Goal: Information Seeking & Learning: Understand process/instructions

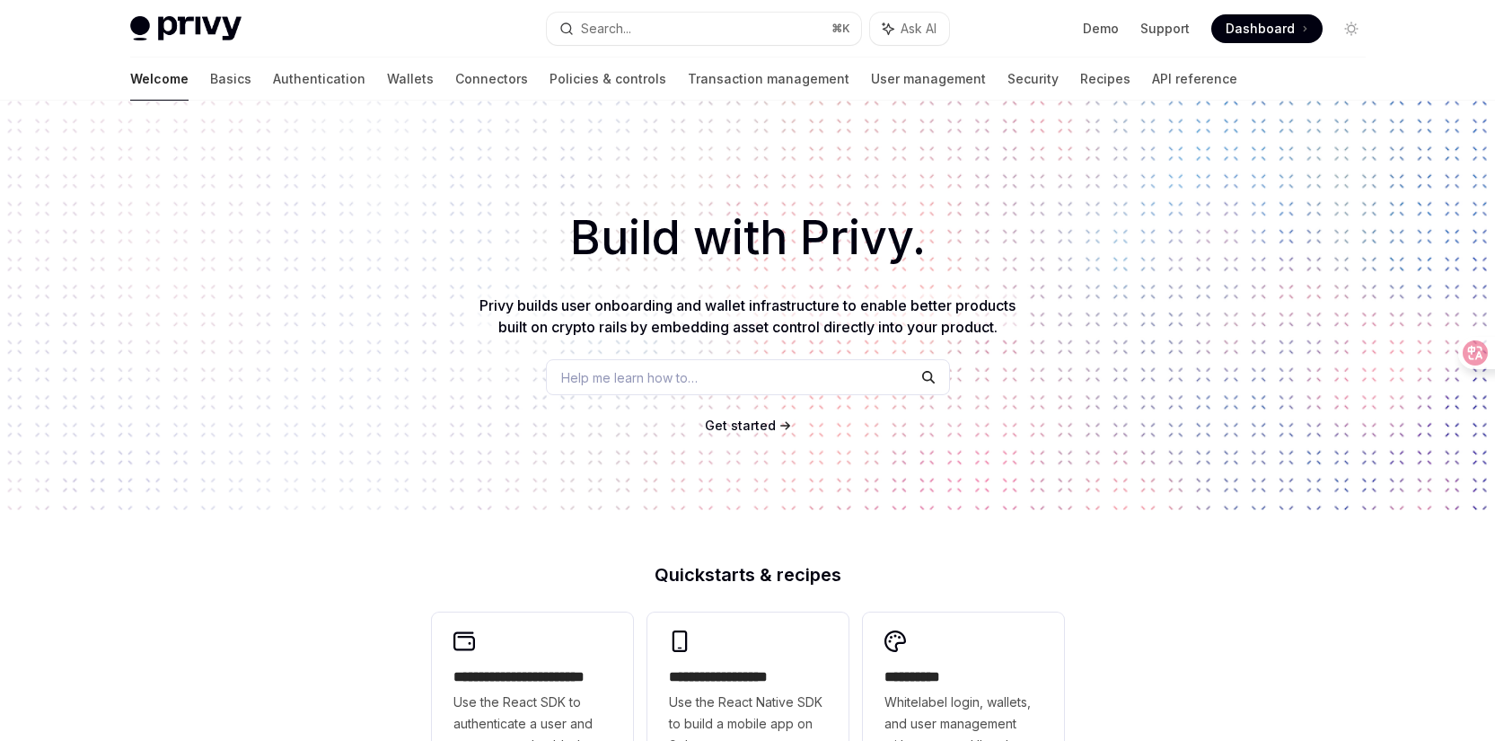
drag, startPoint x: 269, startPoint y: 29, endPoint x: 232, endPoint y: 23, distance: 37.2
click at [232, 23] on div "Privy Docs home page" at bounding box center [331, 28] width 402 height 25
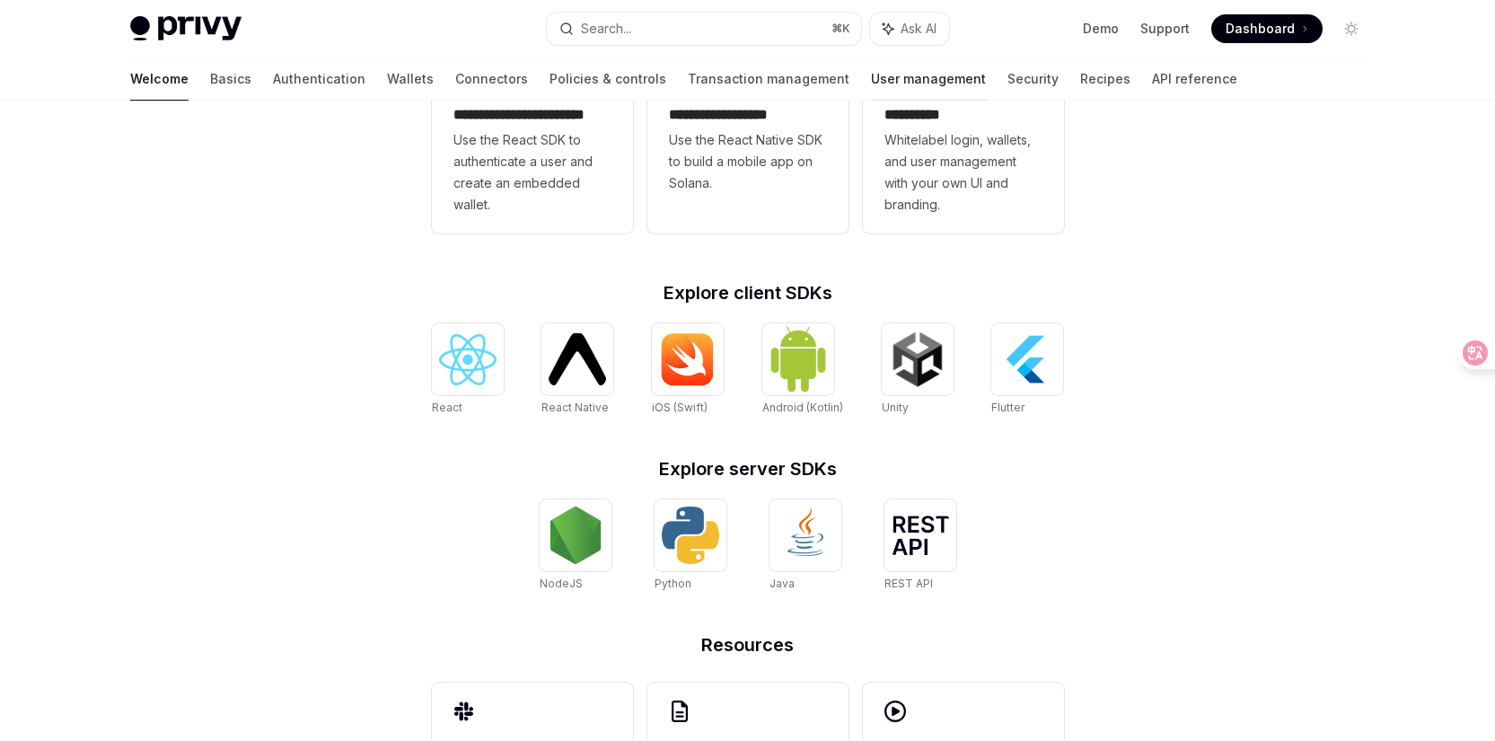
scroll to position [687, 0]
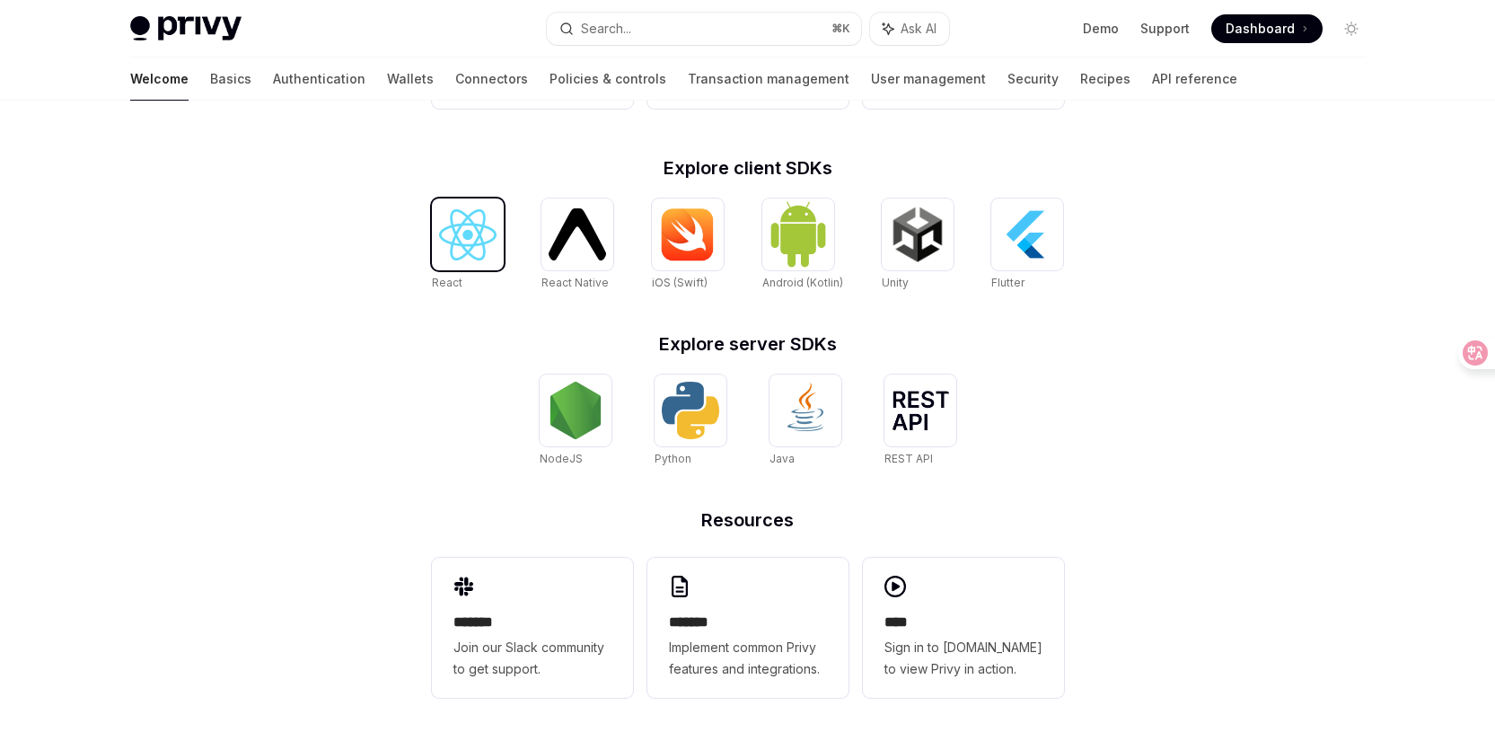
click at [462, 236] on img at bounding box center [467, 234] width 57 height 51
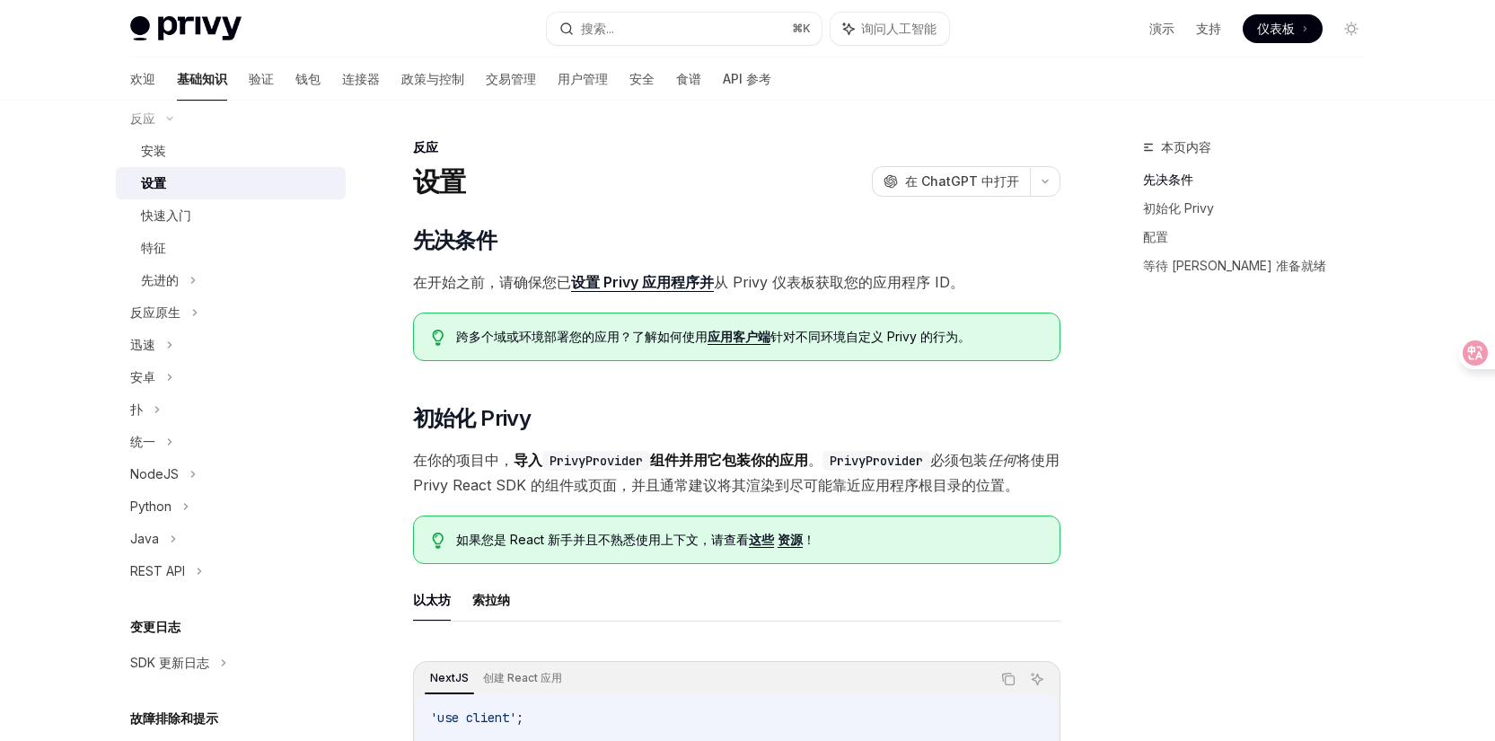
scroll to position [168, 0]
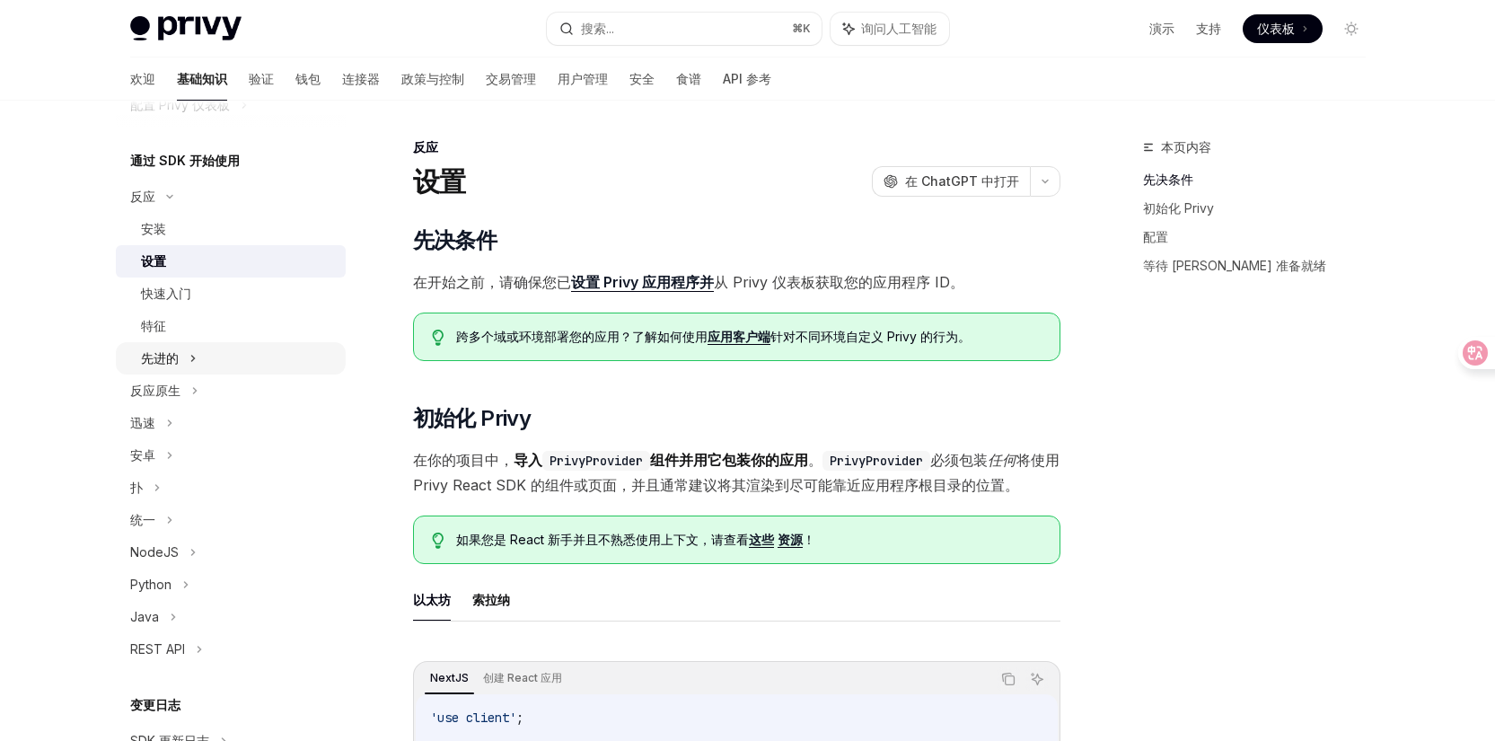
click at [193, 347] on icon at bounding box center [192, 358] width 7 height 22
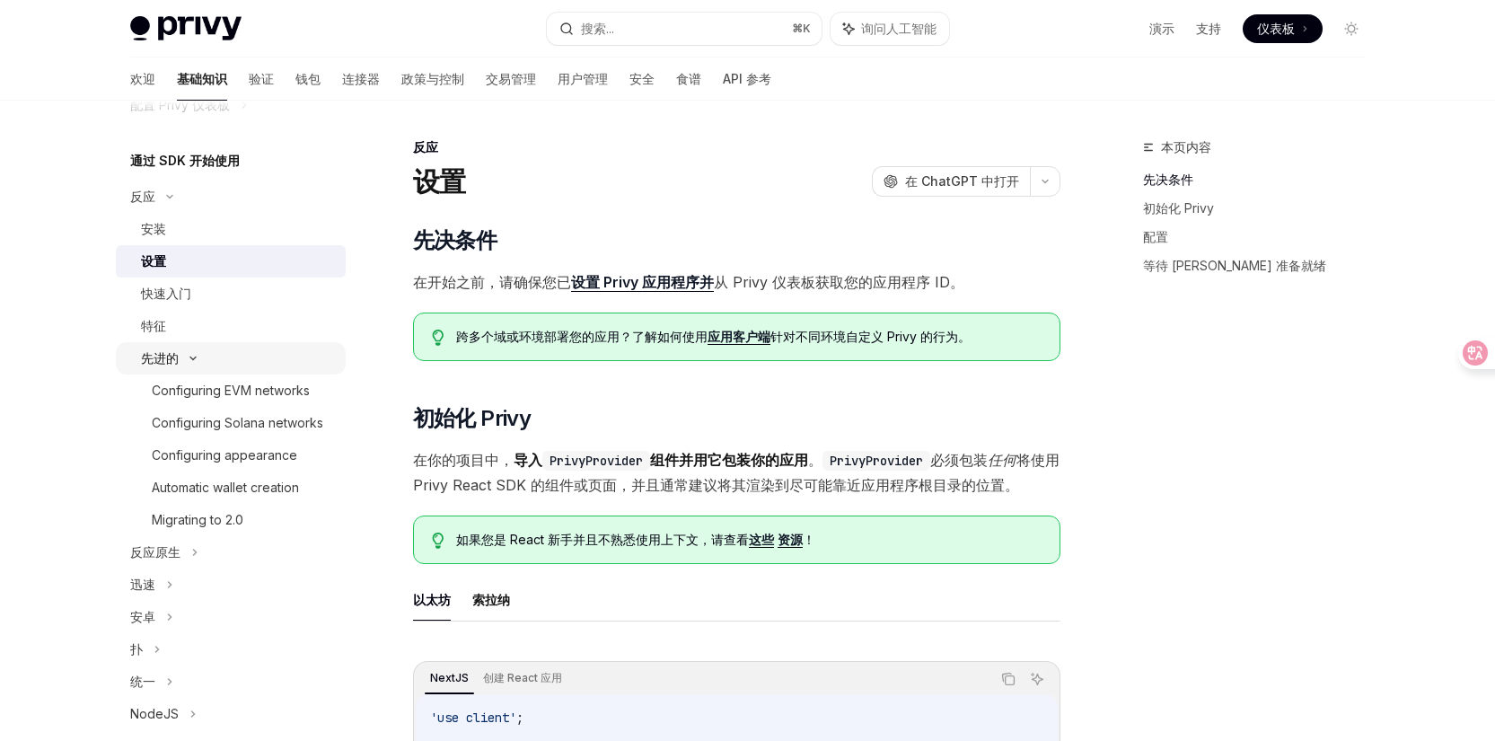
type textarea "*"
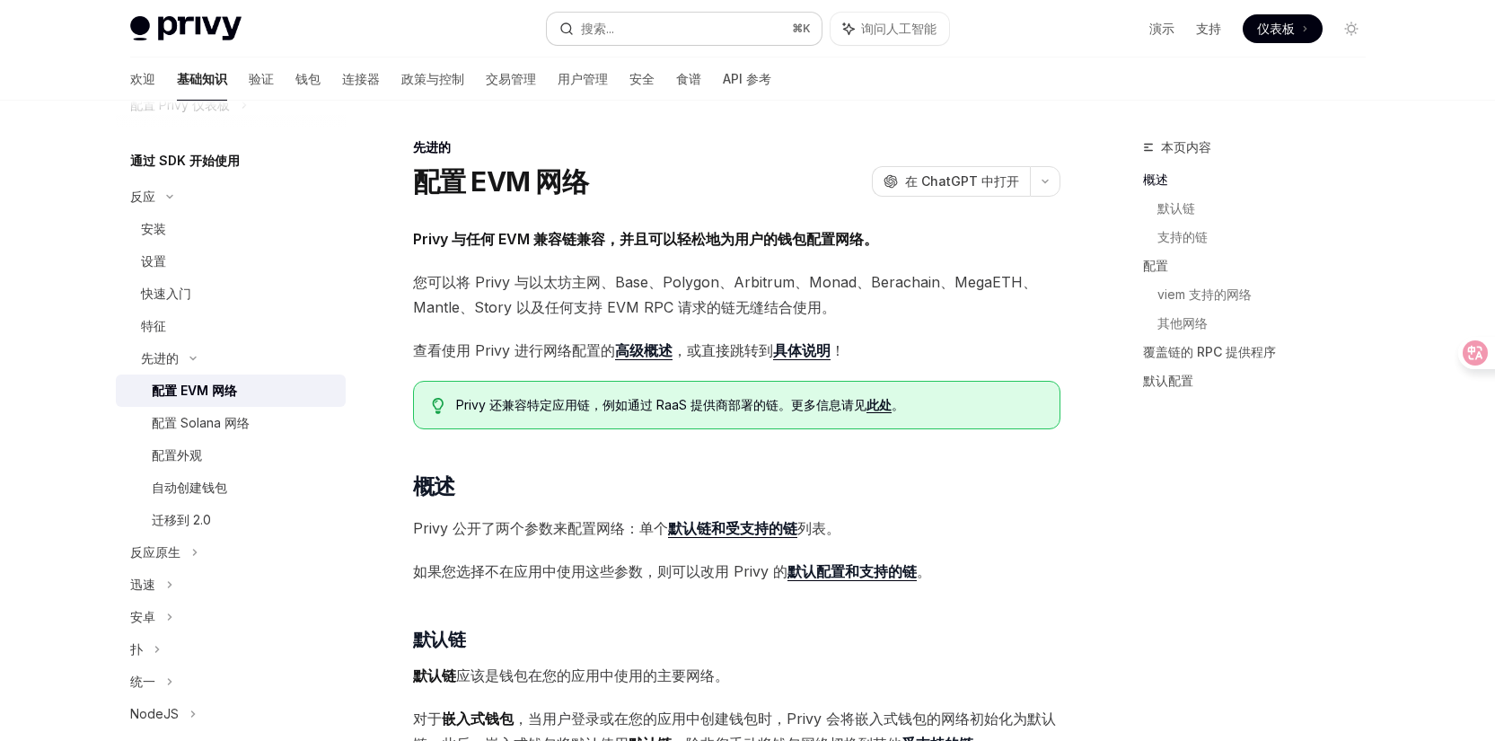
click at [735, 15] on button "搜索... ⌘ K" at bounding box center [684, 29] width 275 height 32
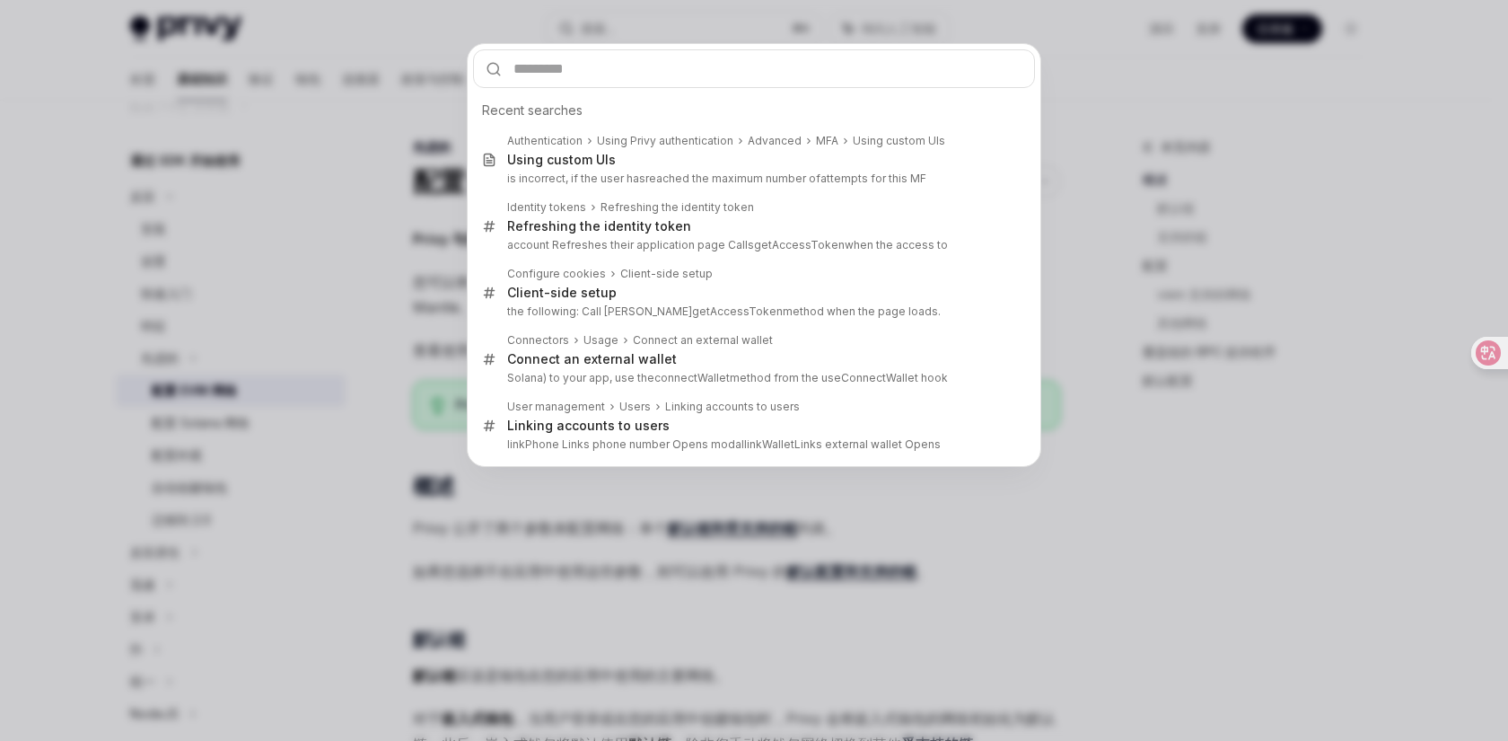
type input "**********"
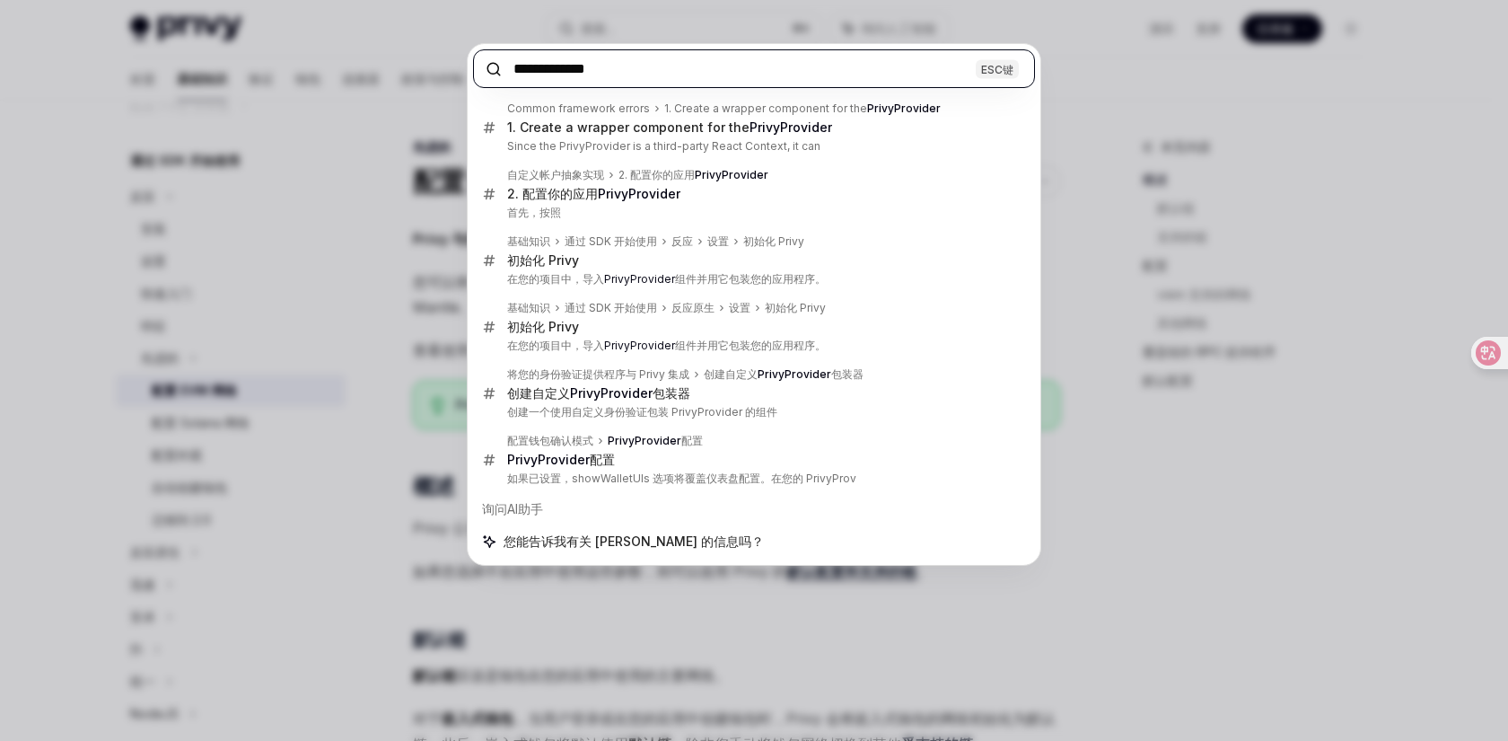
paste input "********"
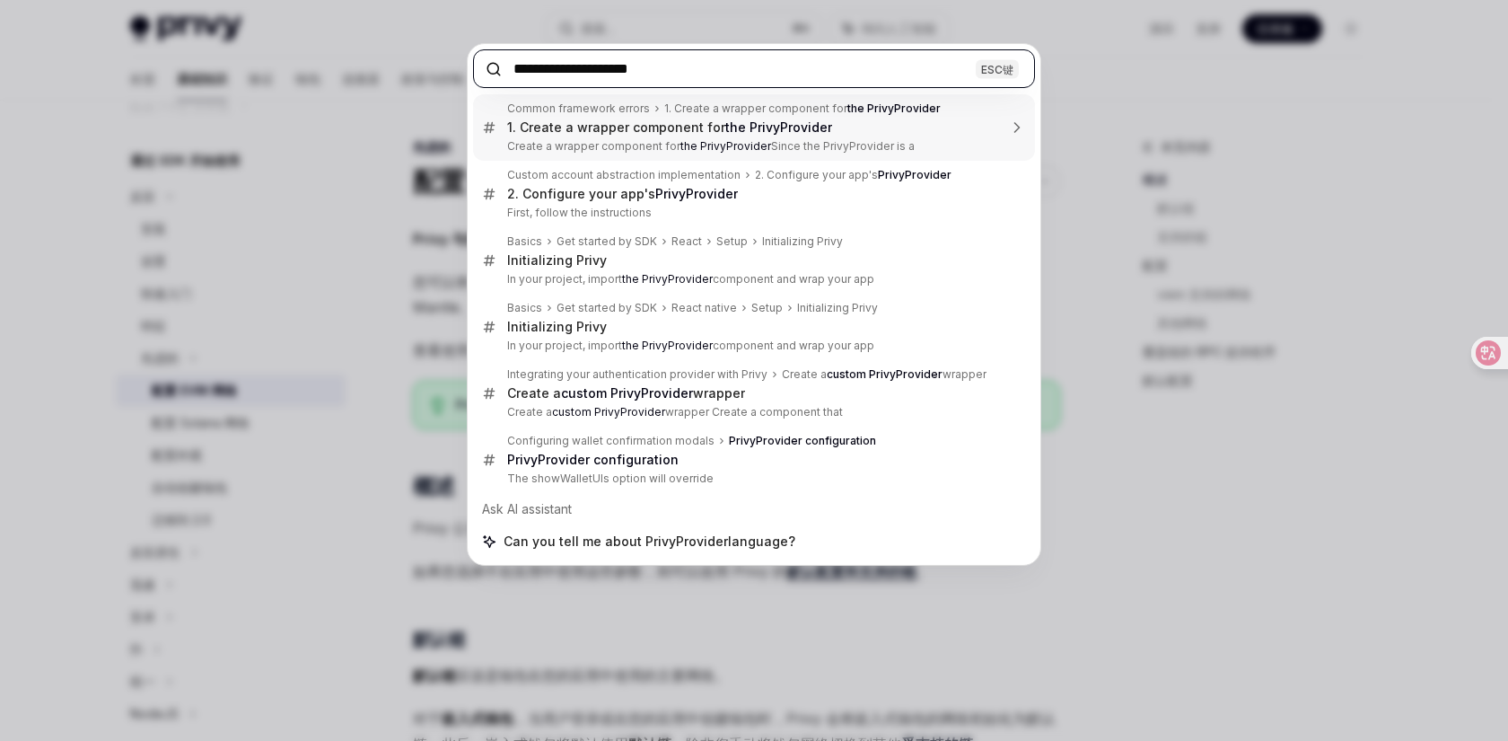
paste input "text"
type input "********"
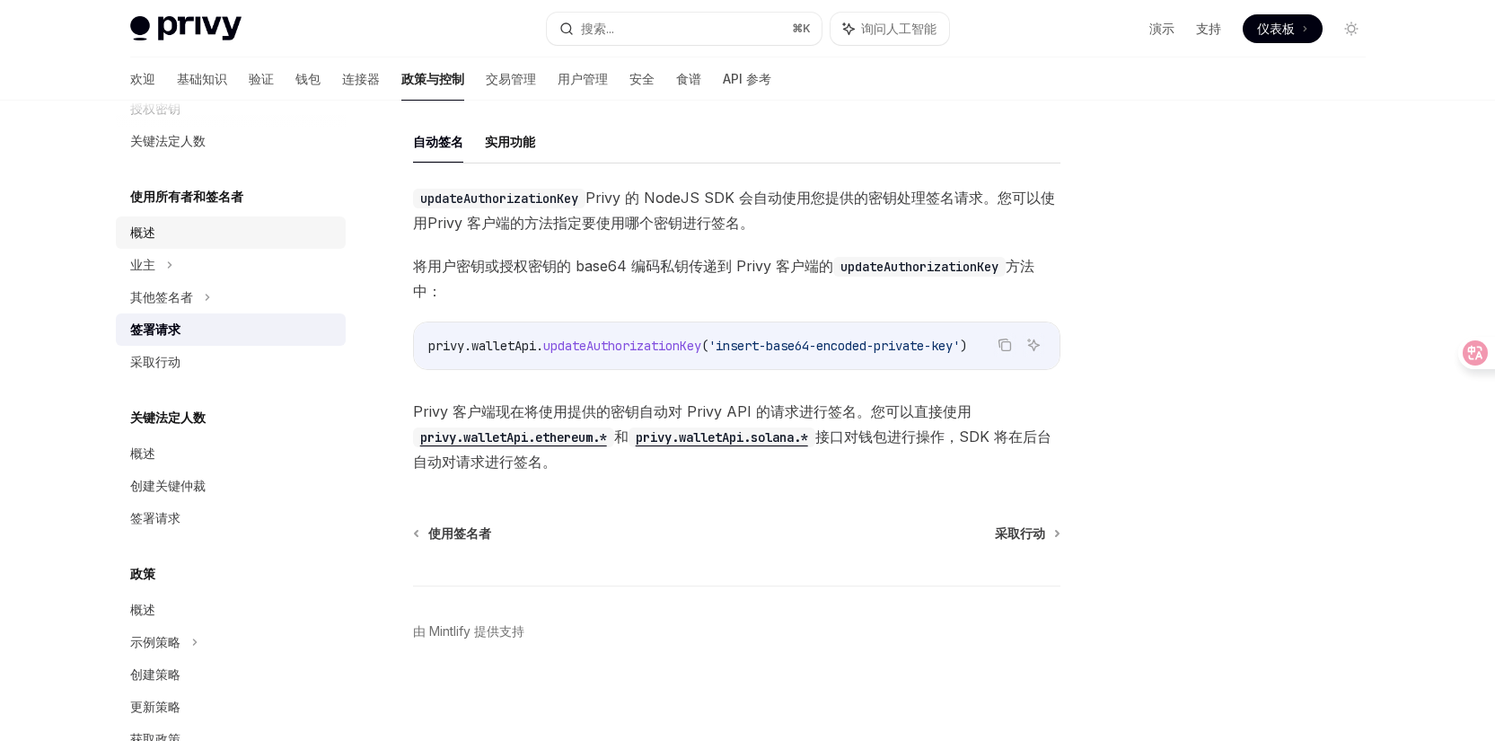
scroll to position [482, 0]
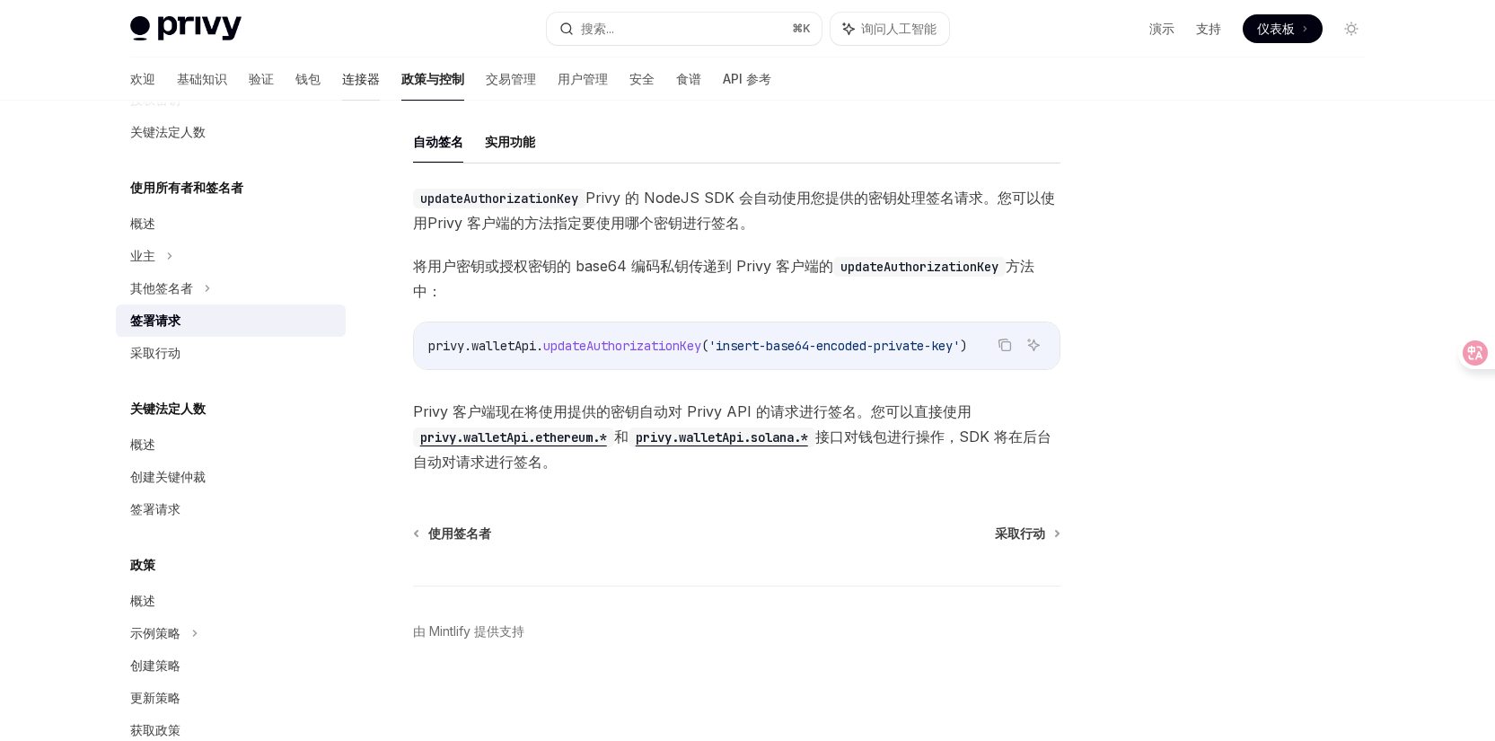
click at [342, 78] on font "连接器" at bounding box center [361, 78] width 38 height 15
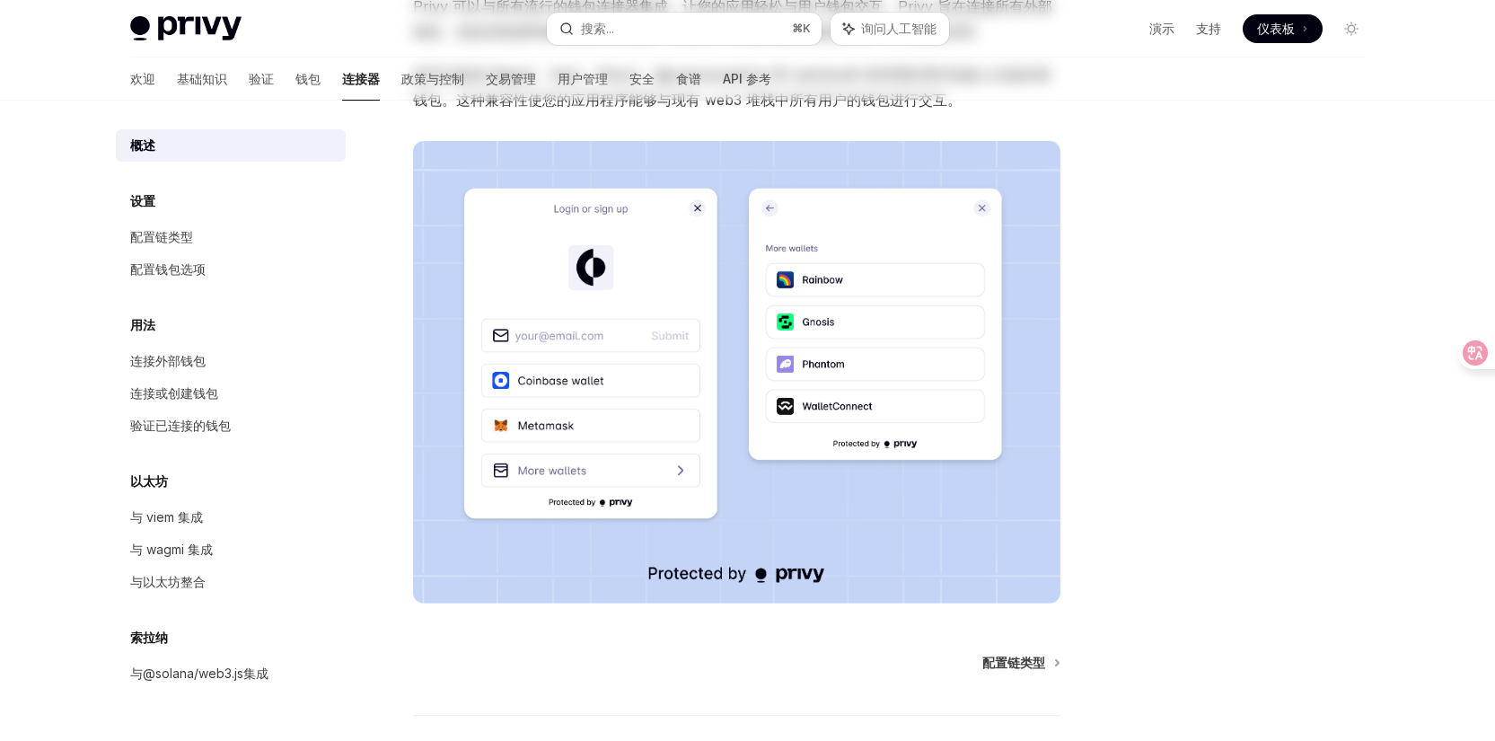
scroll to position [335, 0]
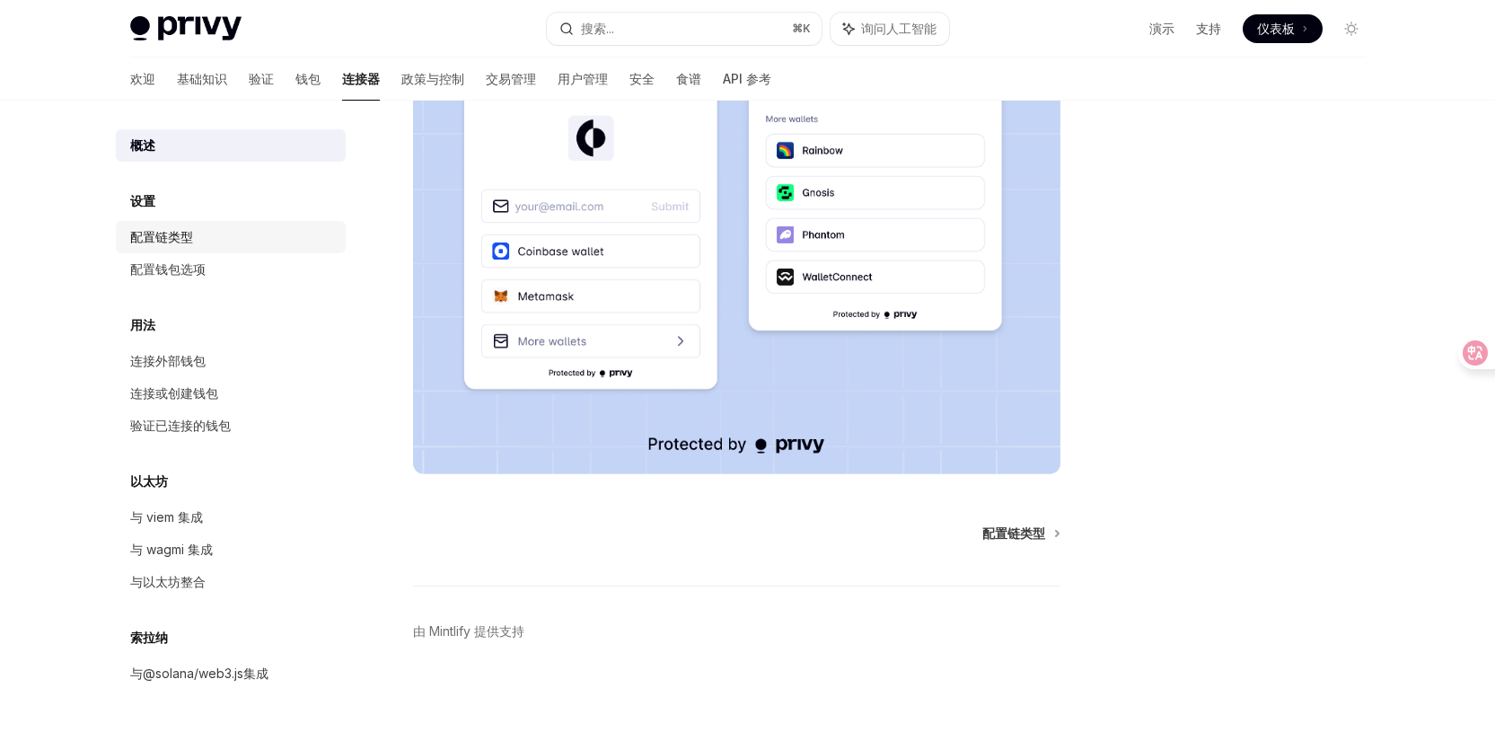
click at [180, 248] on link "配置链类型" at bounding box center [231, 237] width 230 height 32
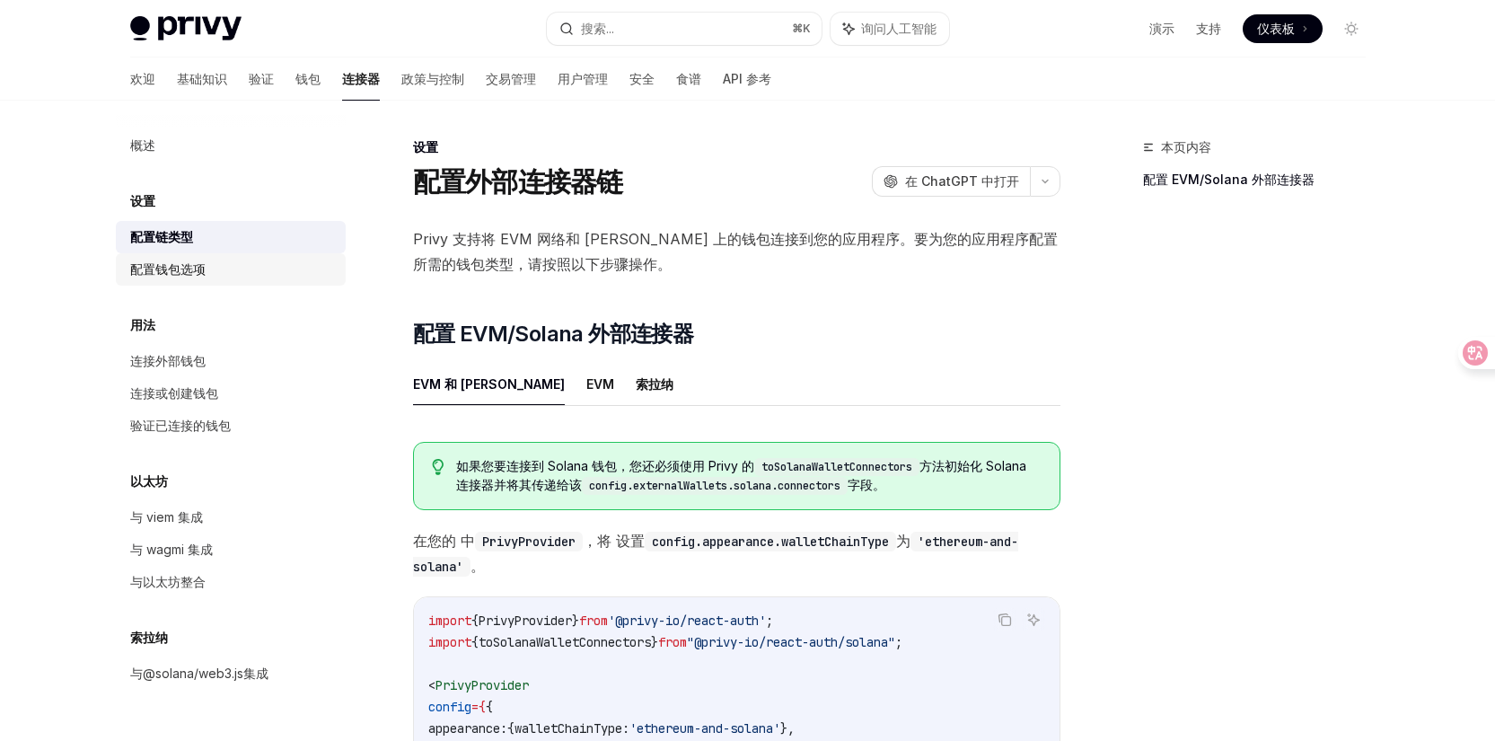
click at [246, 276] on div "配置钱包选项" at bounding box center [232, 270] width 205 height 22
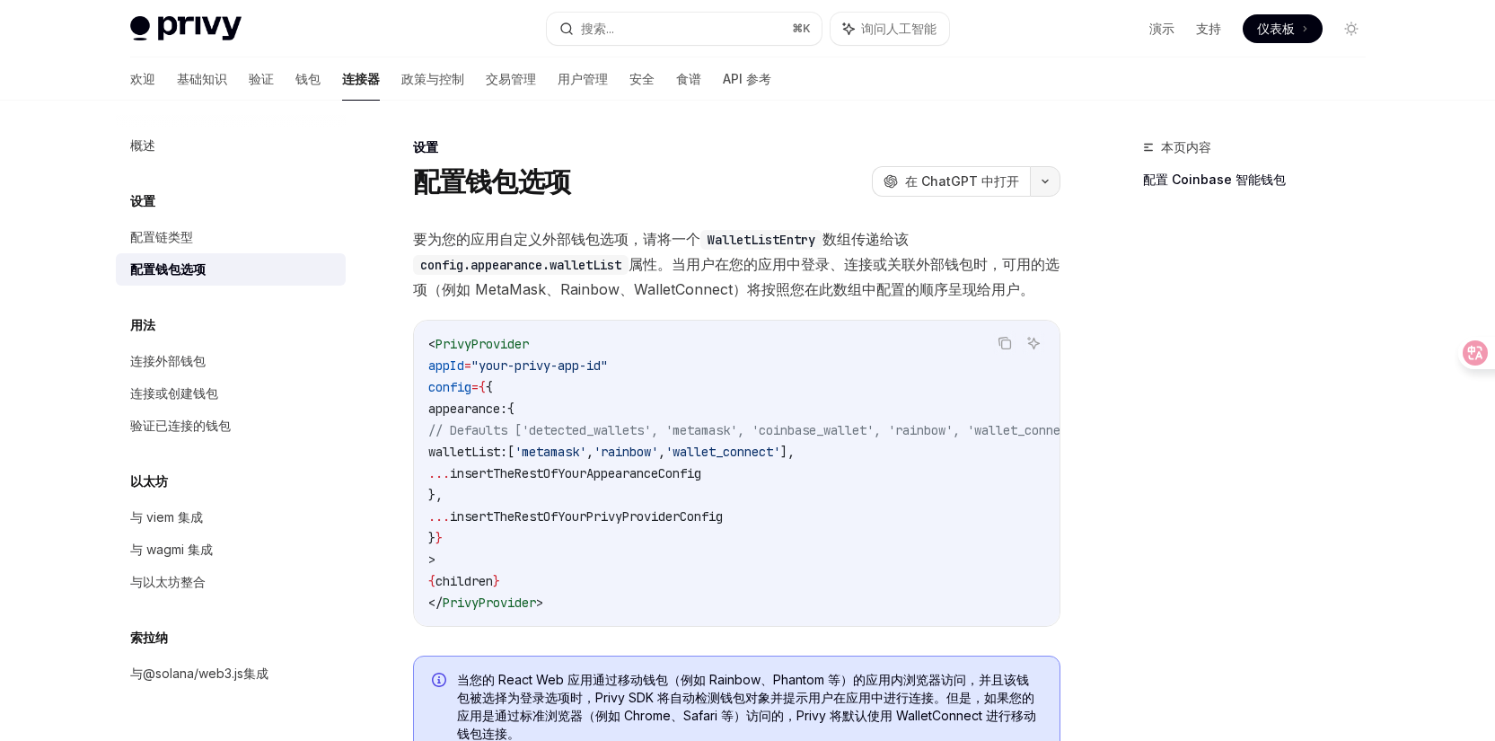
click at [1041, 186] on button "button" at bounding box center [1045, 181] width 31 height 31
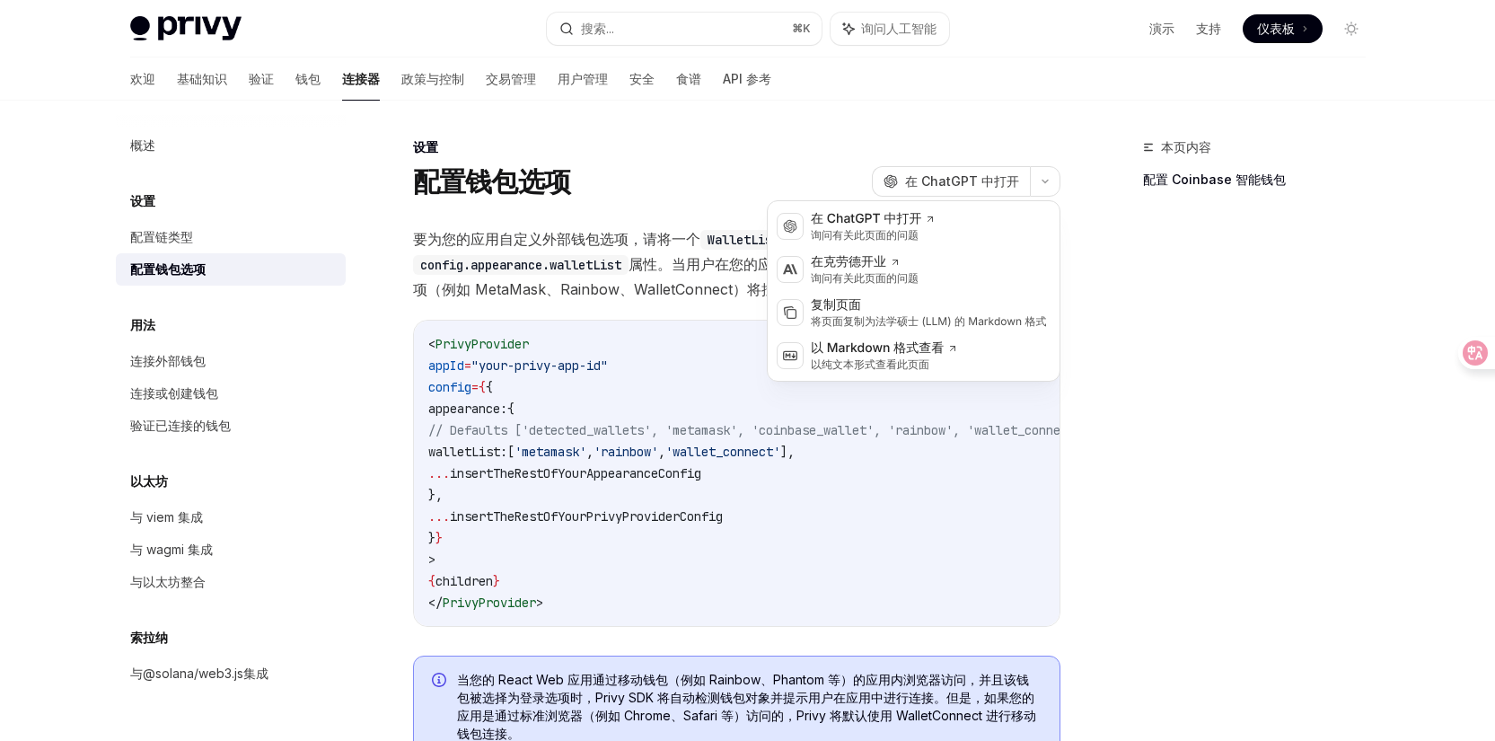
click at [615, 249] on span "要为您的应用自定义外部钱包选项，请将一个 WalletListEntry 数组传递给该 config.appearance.walletList 属性。当用户…" at bounding box center [736, 263] width 647 height 75
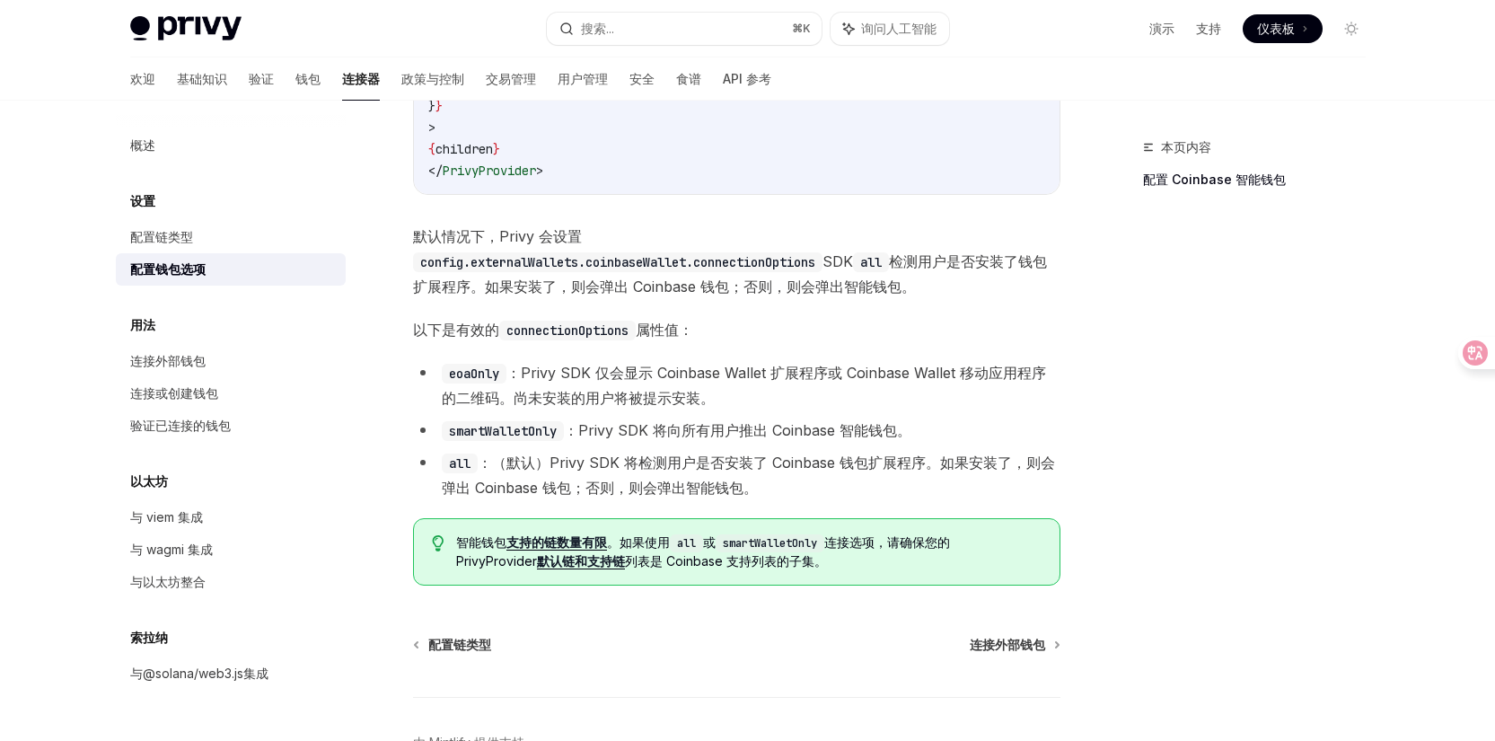
scroll to position [2418, 0]
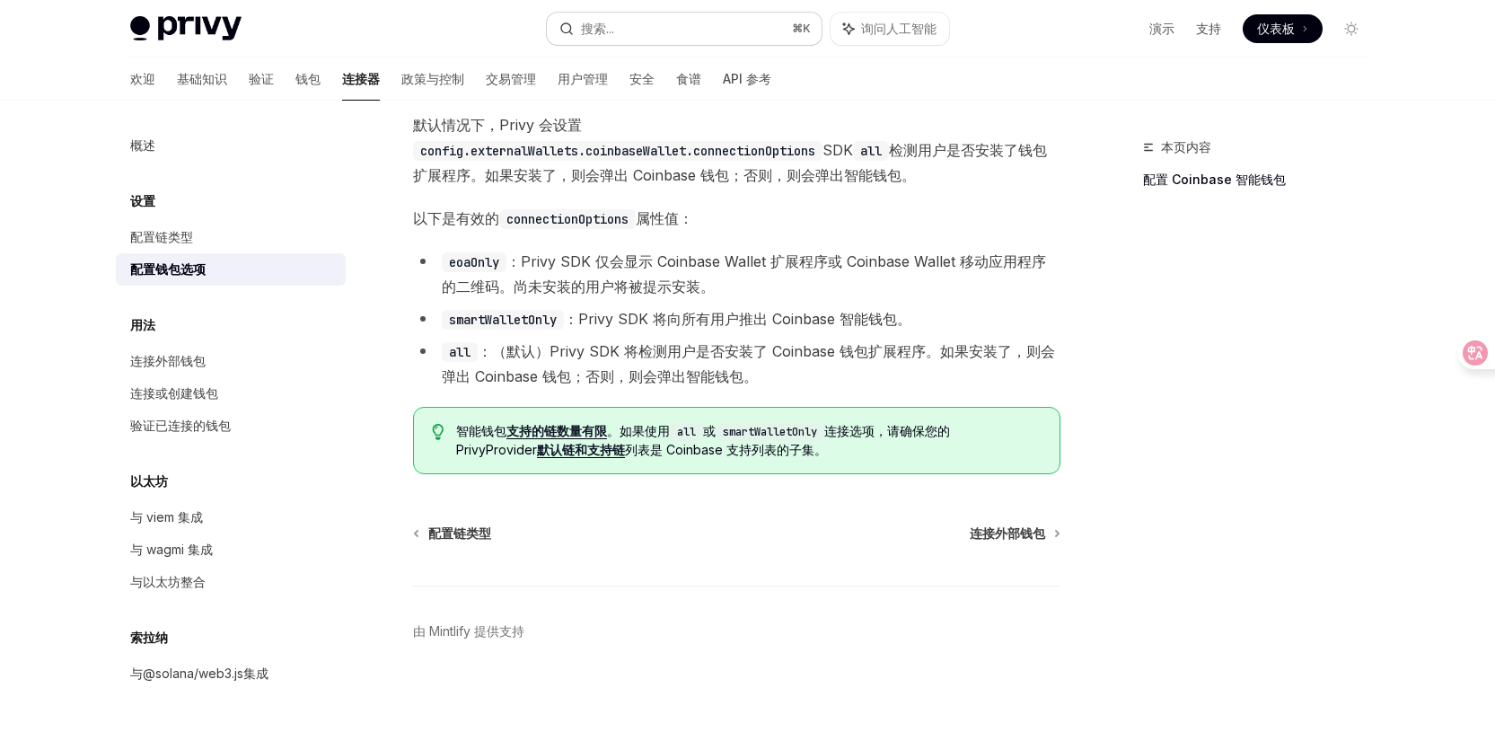
click at [691, 30] on button "搜索... ⌘ K" at bounding box center [684, 29] width 275 height 32
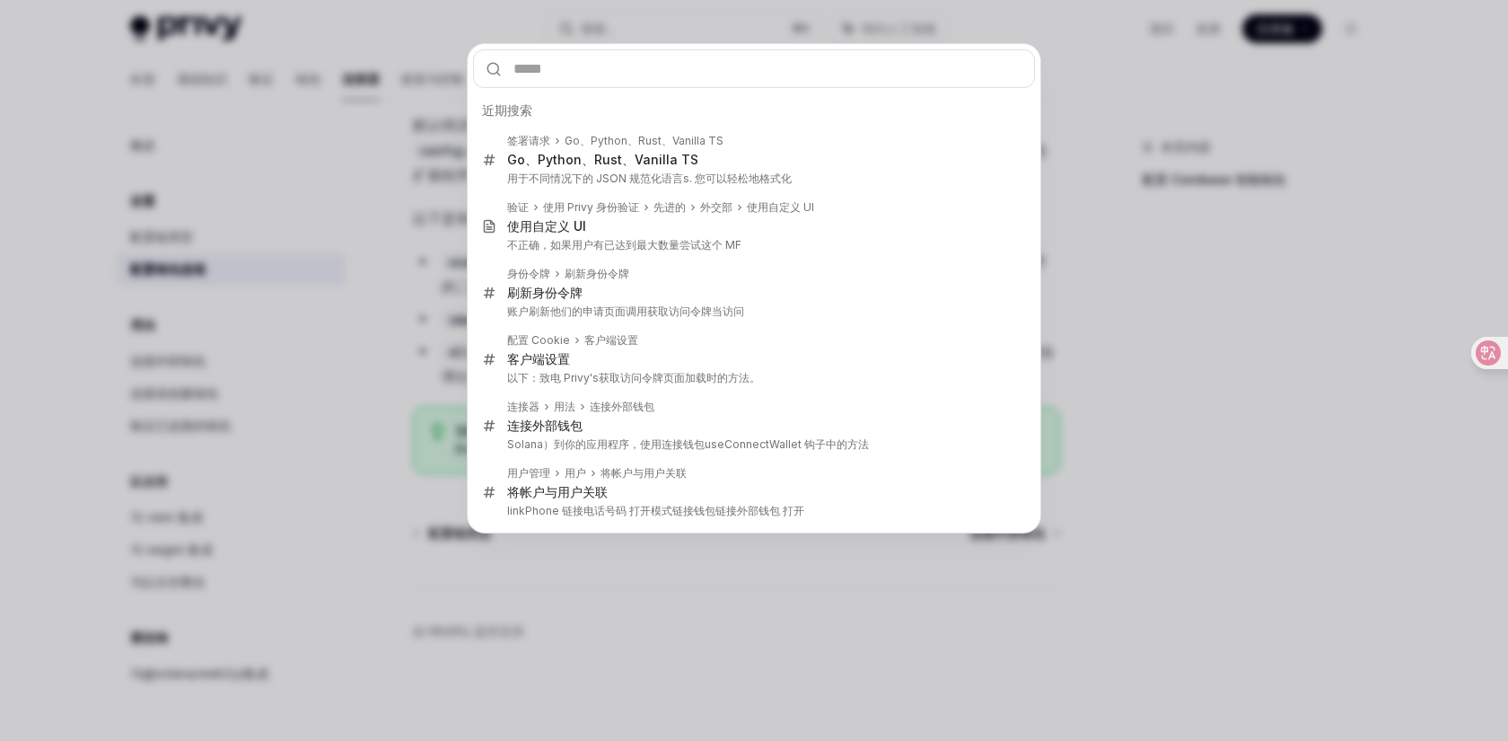
click at [382, 83] on div "近期搜索 签署请求 Go、Python、Rust、Vanilla TS Go、Python、Rust、Vanilla TS 用于不同情况下的 JSON 规范化…" at bounding box center [754, 370] width 1508 height 741
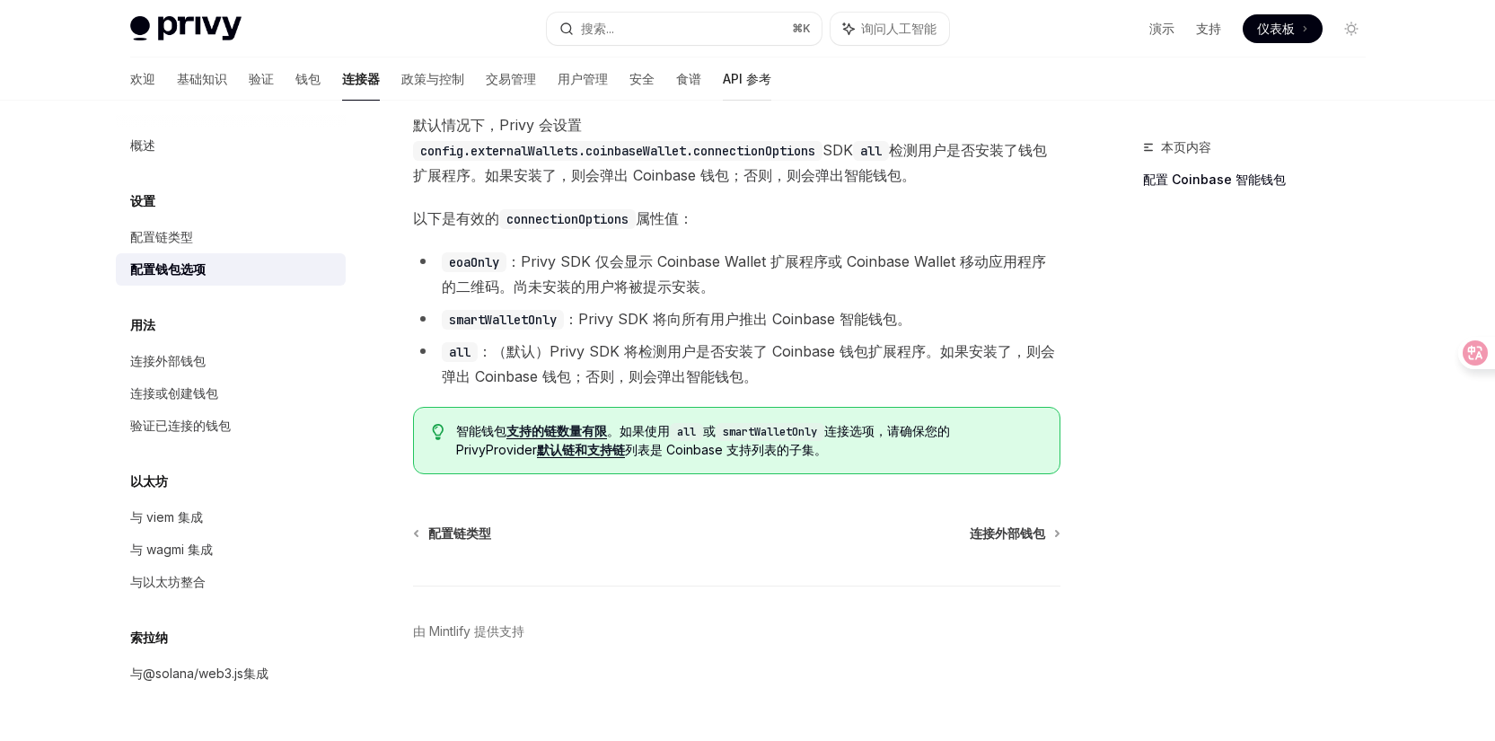
click at [723, 78] on font "API 参考" at bounding box center [747, 78] width 48 height 15
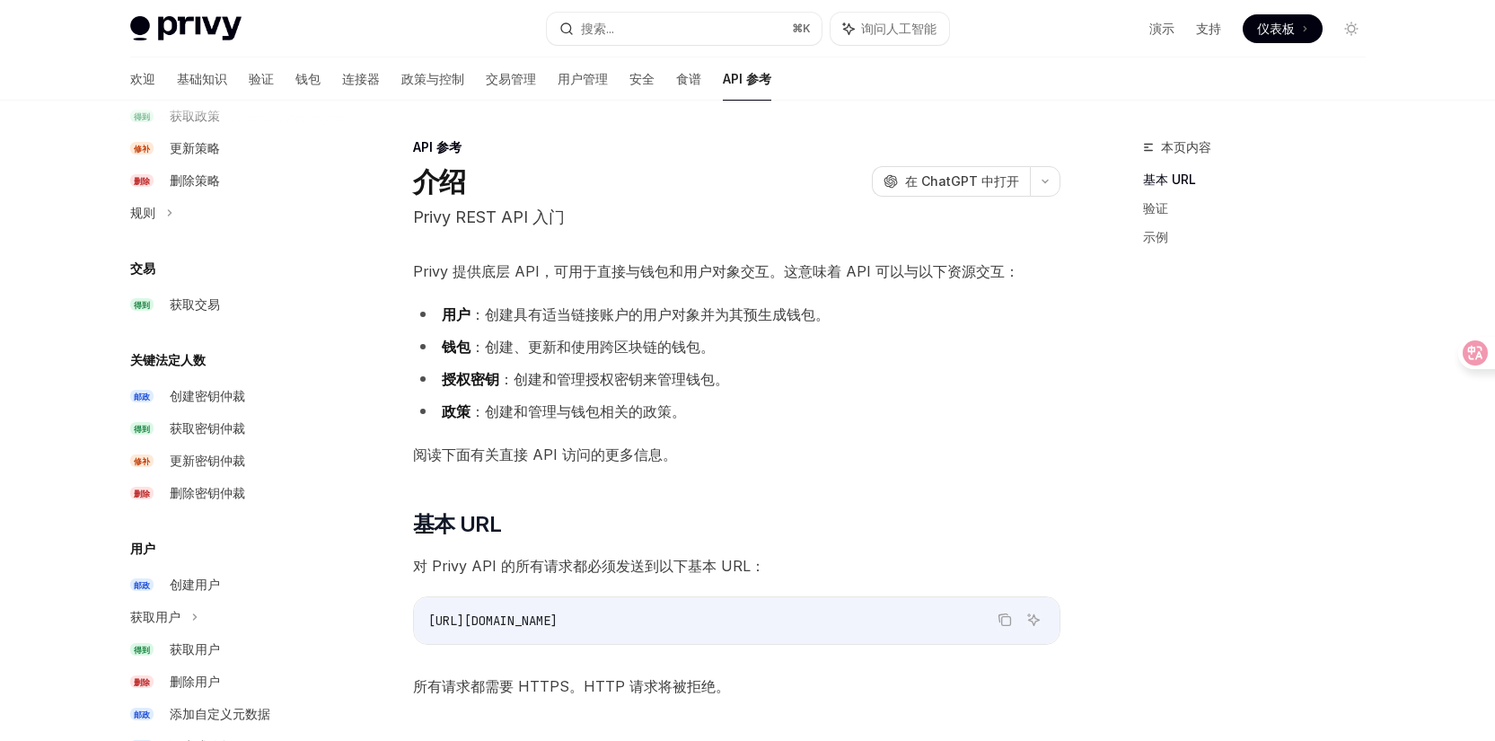
scroll to position [1071, 0]
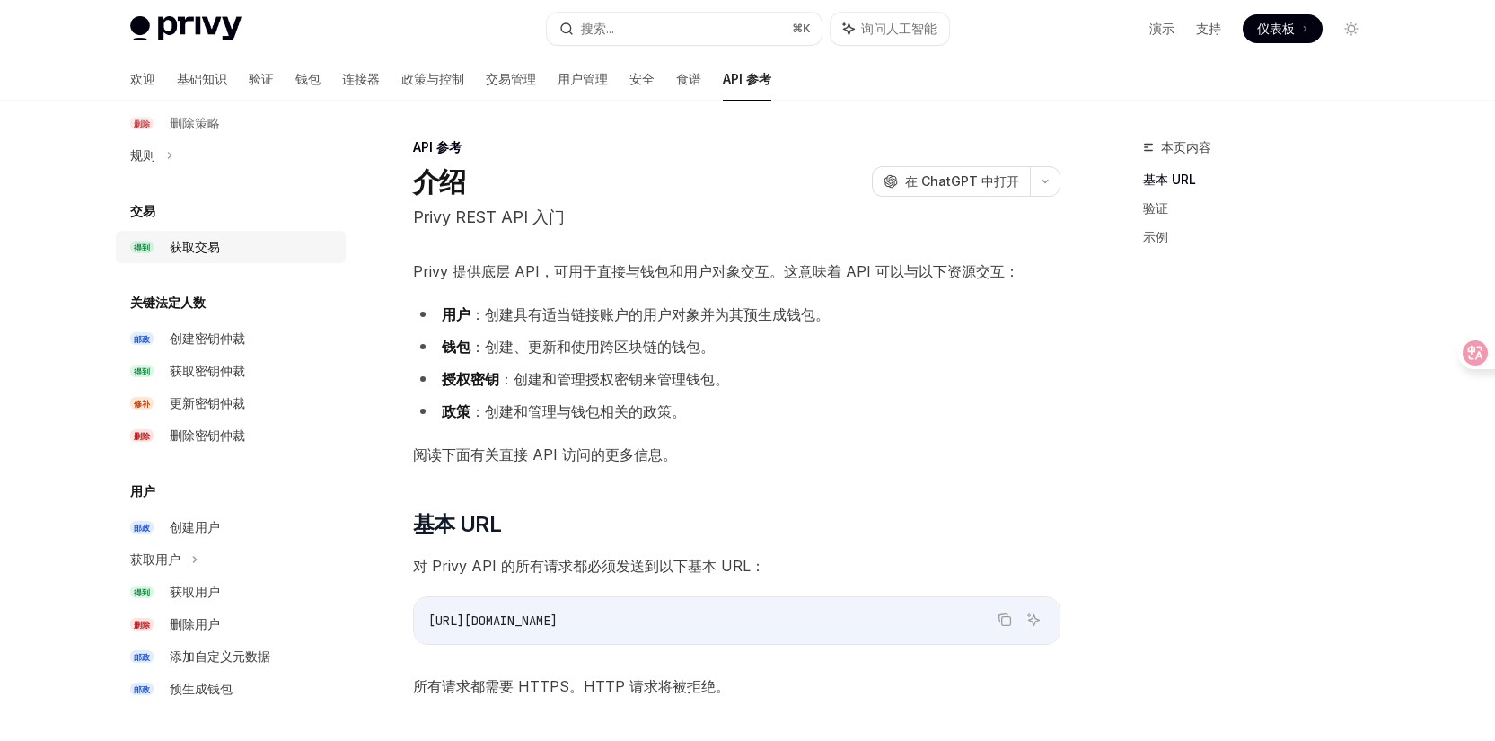
click at [222, 239] on div "获取交易" at bounding box center [252, 247] width 165 height 22
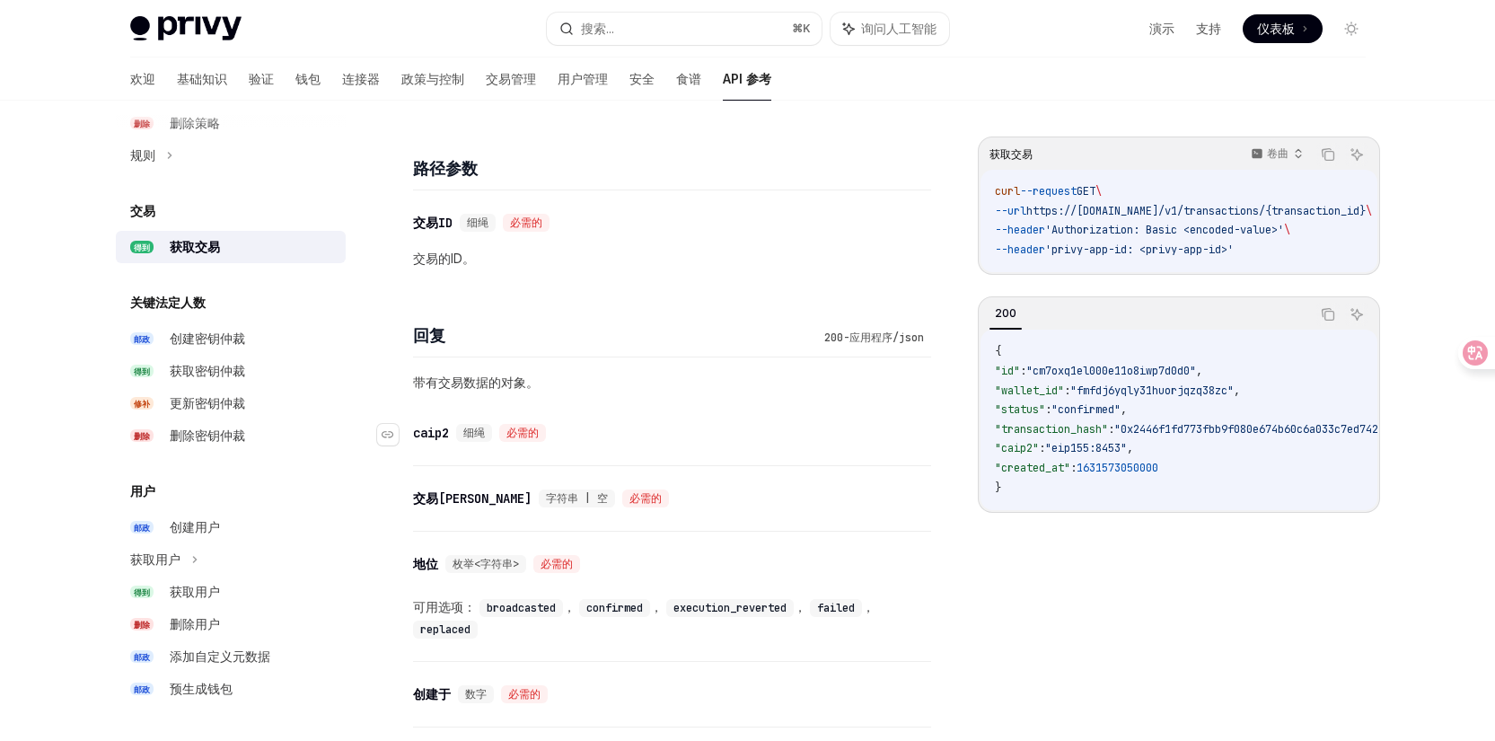
scroll to position [891, 0]
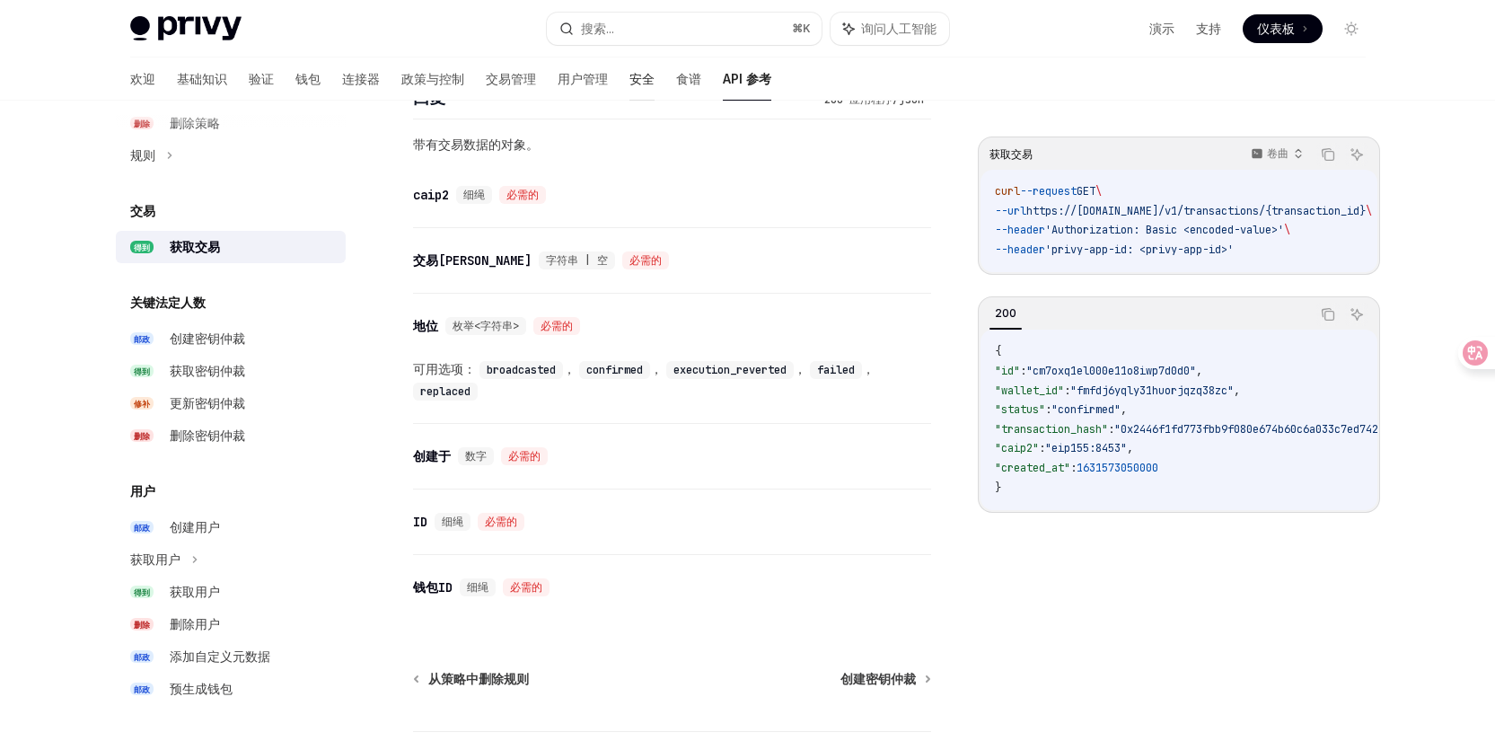
click at [629, 75] on font "安全" at bounding box center [641, 78] width 25 height 15
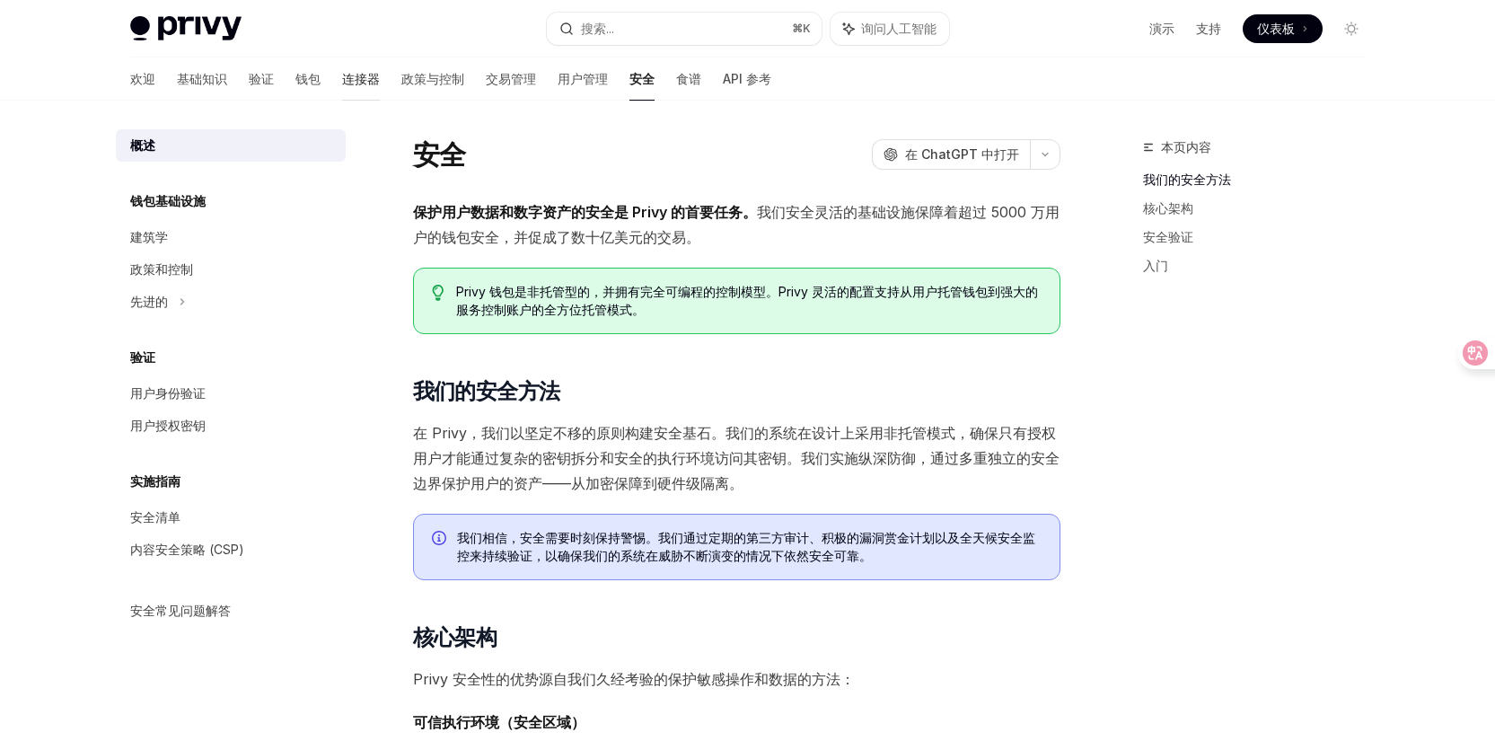
click at [342, 71] on font "连接器" at bounding box center [361, 78] width 38 height 15
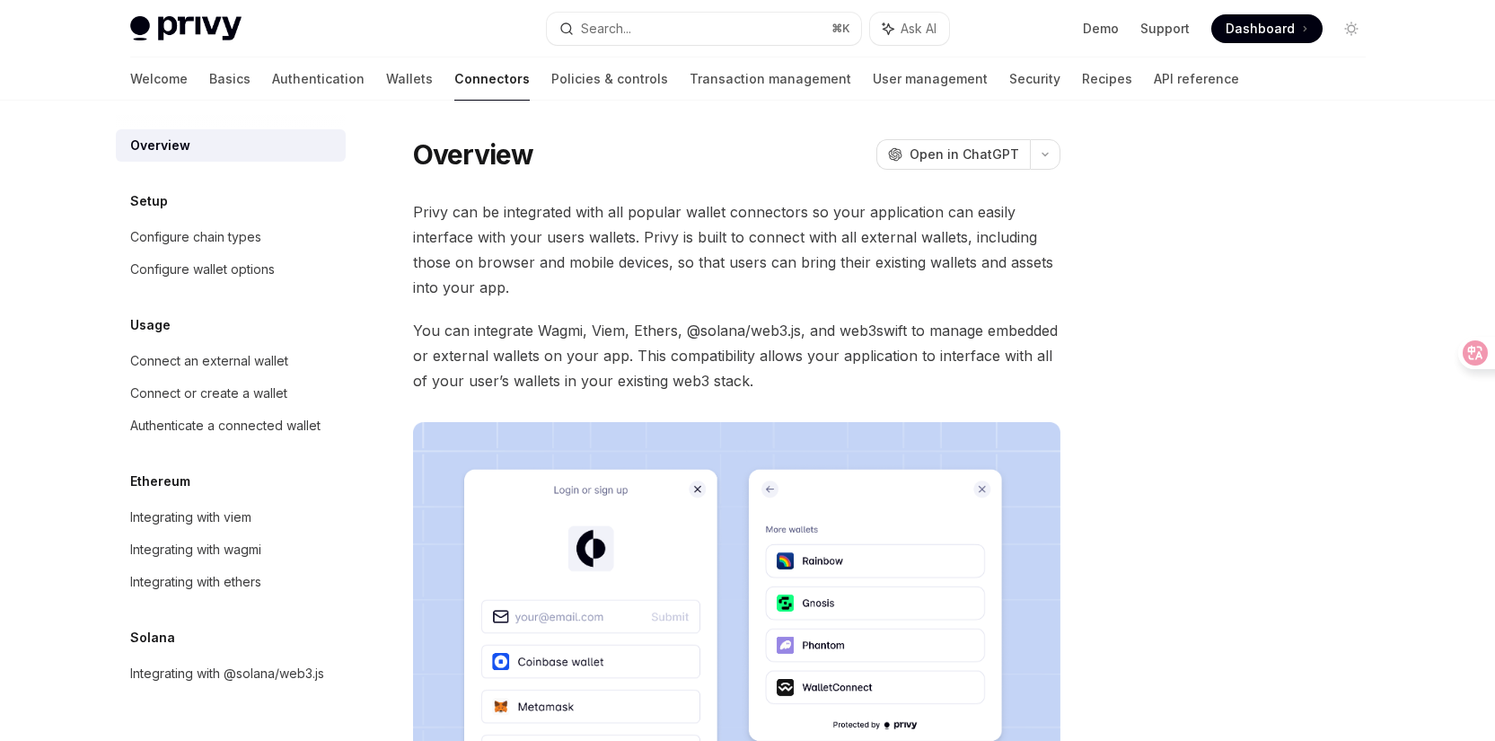
type textarea "*"
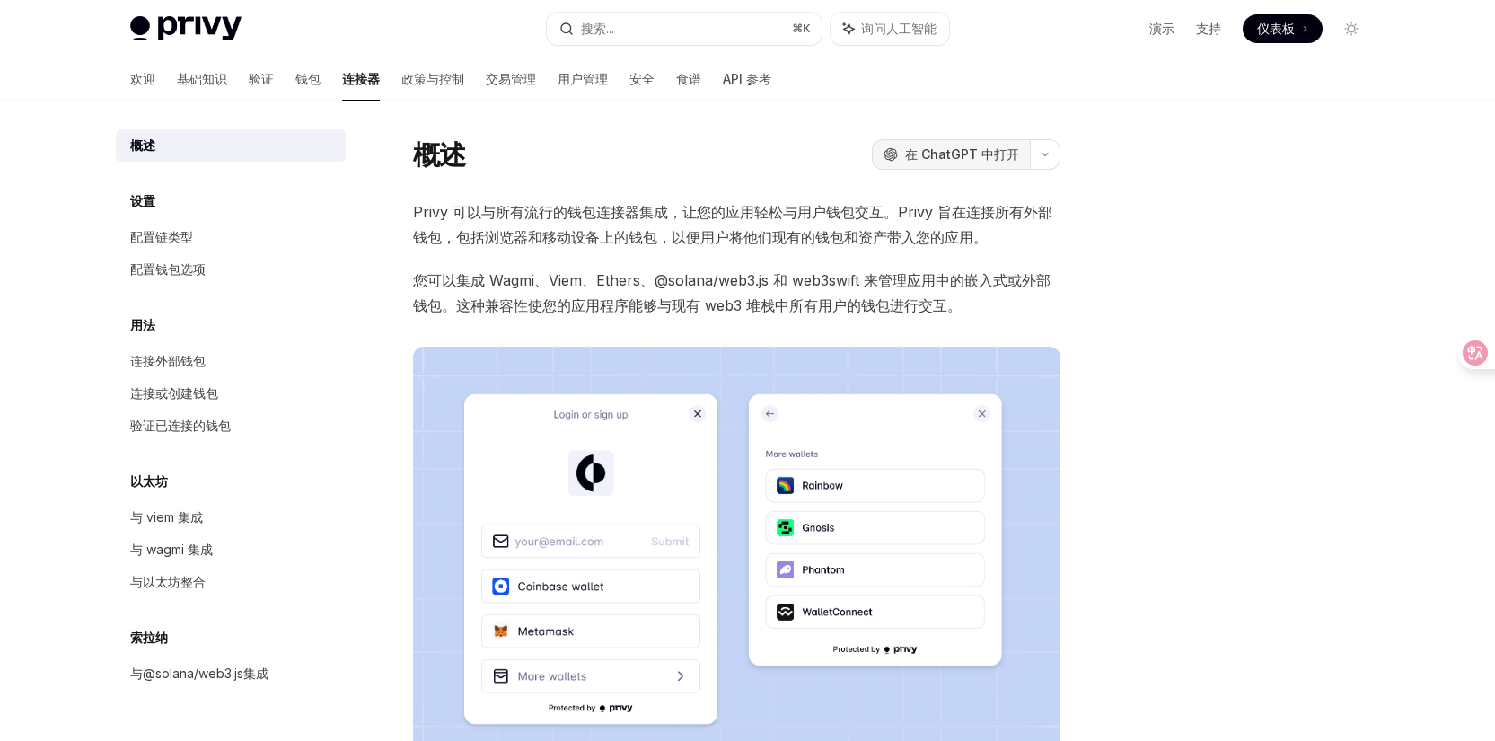
click at [920, 148] on font "在 ChatGPT 中打开" at bounding box center [962, 153] width 114 height 15
drag, startPoint x: 295, startPoint y: 79, endPoint x: 338, endPoint y: 84, distance: 42.5
click at [338, 84] on div "欢迎 基础知识 验证 钱包 连接器 政策与控制 交易管理 用户管理 安全 食谱 API 参考" at bounding box center [450, 78] width 641 height 43
copy font "连接器"
click at [227, 262] on div "配置钱包选项" at bounding box center [232, 270] width 205 height 22
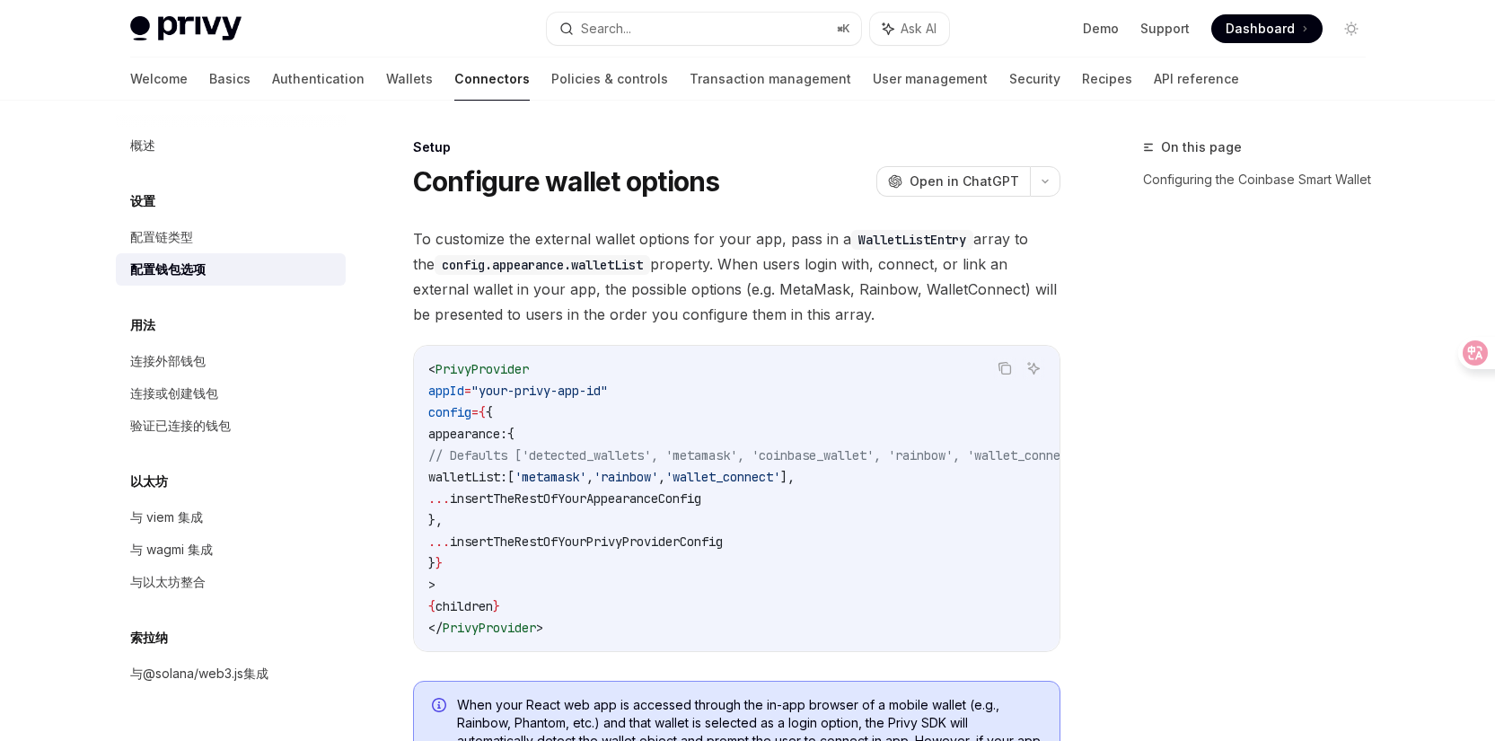
type textarea "*"
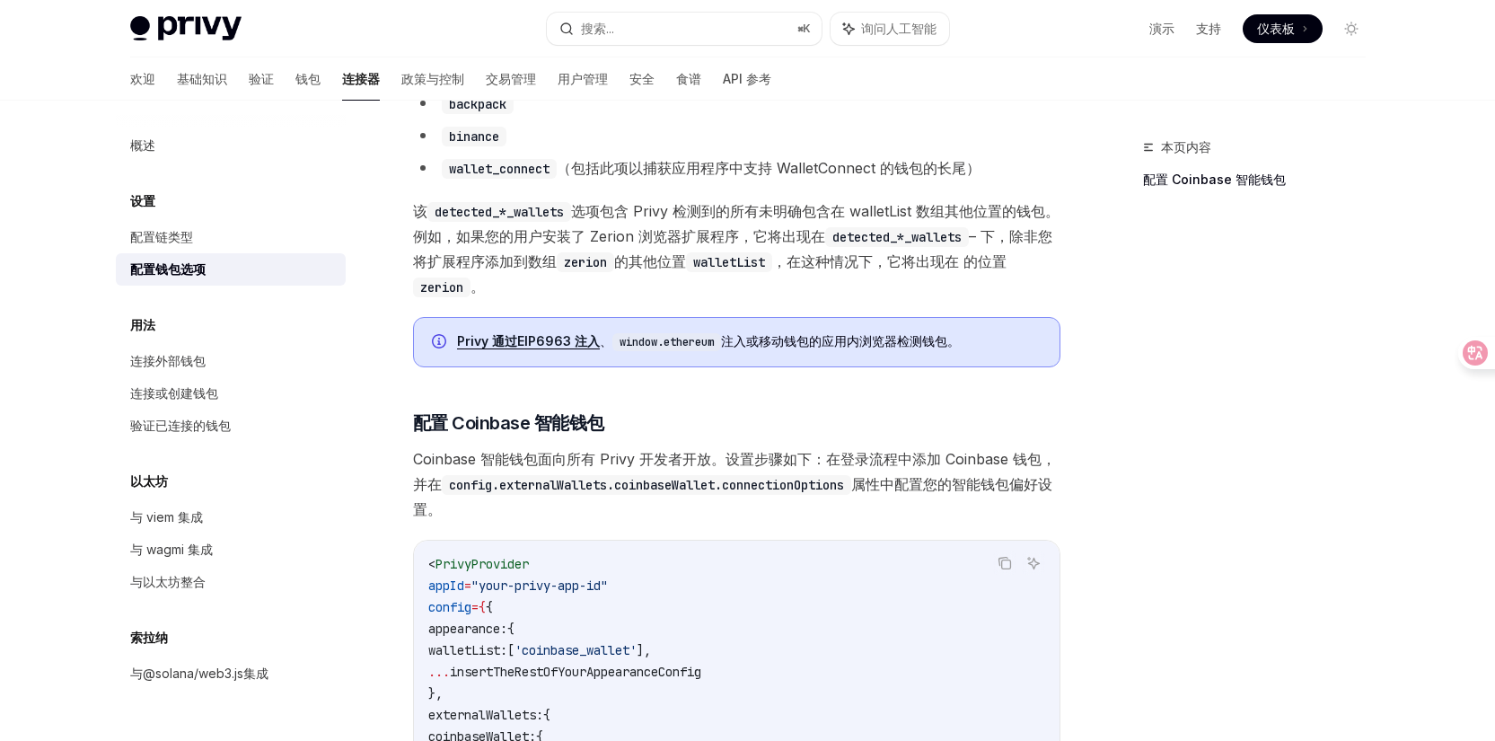
scroll to position [1653, 0]
